Goal: Task Accomplishment & Management: Manage account settings

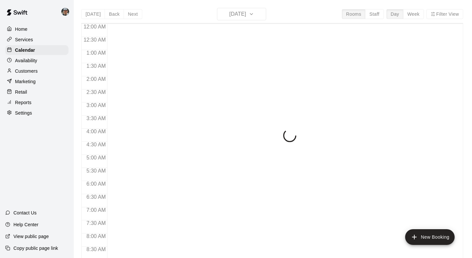
scroll to position [255, 0]
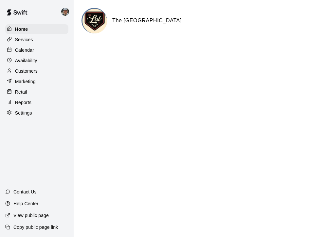
click at [30, 41] on p "Services" at bounding box center [24, 39] width 18 height 7
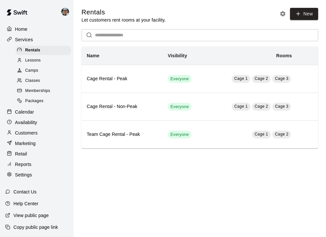
click at [42, 90] on span "Memberships" at bounding box center [37, 91] width 25 height 7
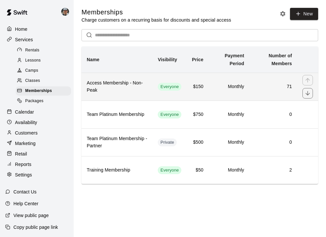
click at [121, 90] on h6 "Access Membership - Non-Peak" at bounding box center [117, 87] width 61 height 14
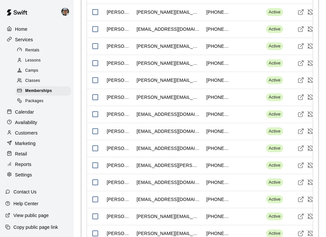
scroll to position [563, 0]
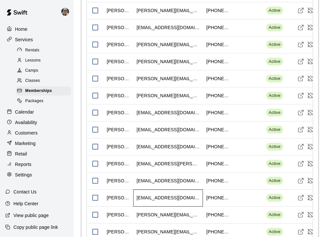
click at [147, 198] on div "rachelr136@me.com" at bounding box center [168, 198] width 63 height 7
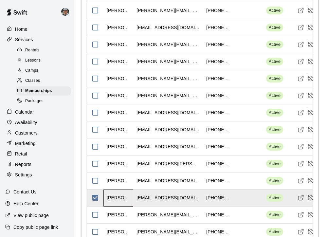
click at [124, 198] on div "Rachel Richards" at bounding box center [118, 198] width 23 height 7
click at [125, 201] on div "Rachel Richards" at bounding box center [118, 198] width 23 height 7
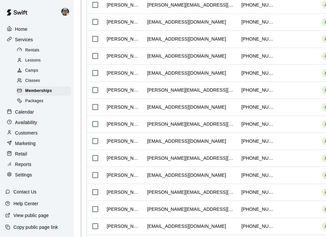
scroll to position [1087, 0]
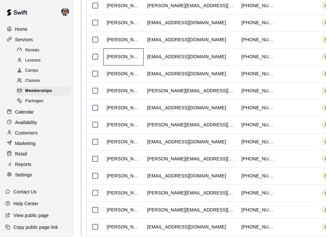
click at [126, 60] on div "Jason Fortune" at bounding box center [124, 56] width 34 height 7
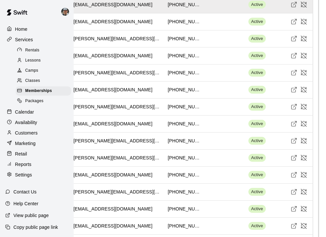
scroll to position [1139, 74]
click at [245, 150] on div at bounding box center [225, 141] width 40 height 17
click at [258, 144] on span "Active" at bounding box center [257, 141] width 17 height 6
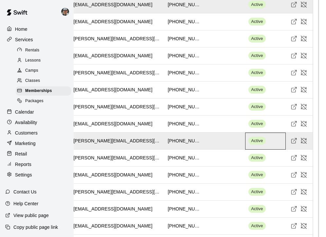
click at [258, 144] on span "Active" at bounding box center [257, 141] width 17 height 6
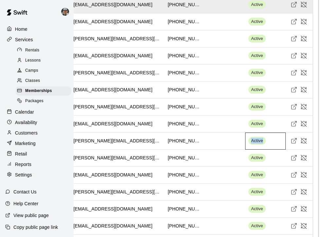
click at [258, 144] on span "Active" at bounding box center [257, 141] width 17 height 6
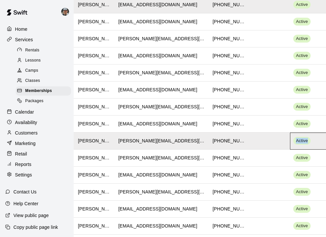
scroll to position [1138, 14]
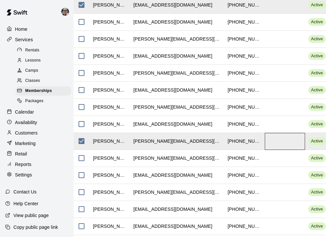
click at [300, 150] on div at bounding box center [285, 141] width 40 height 17
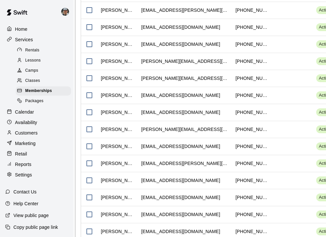
scroll to position [687, 6]
